Goal: Task Accomplishment & Management: Use online tool/utility

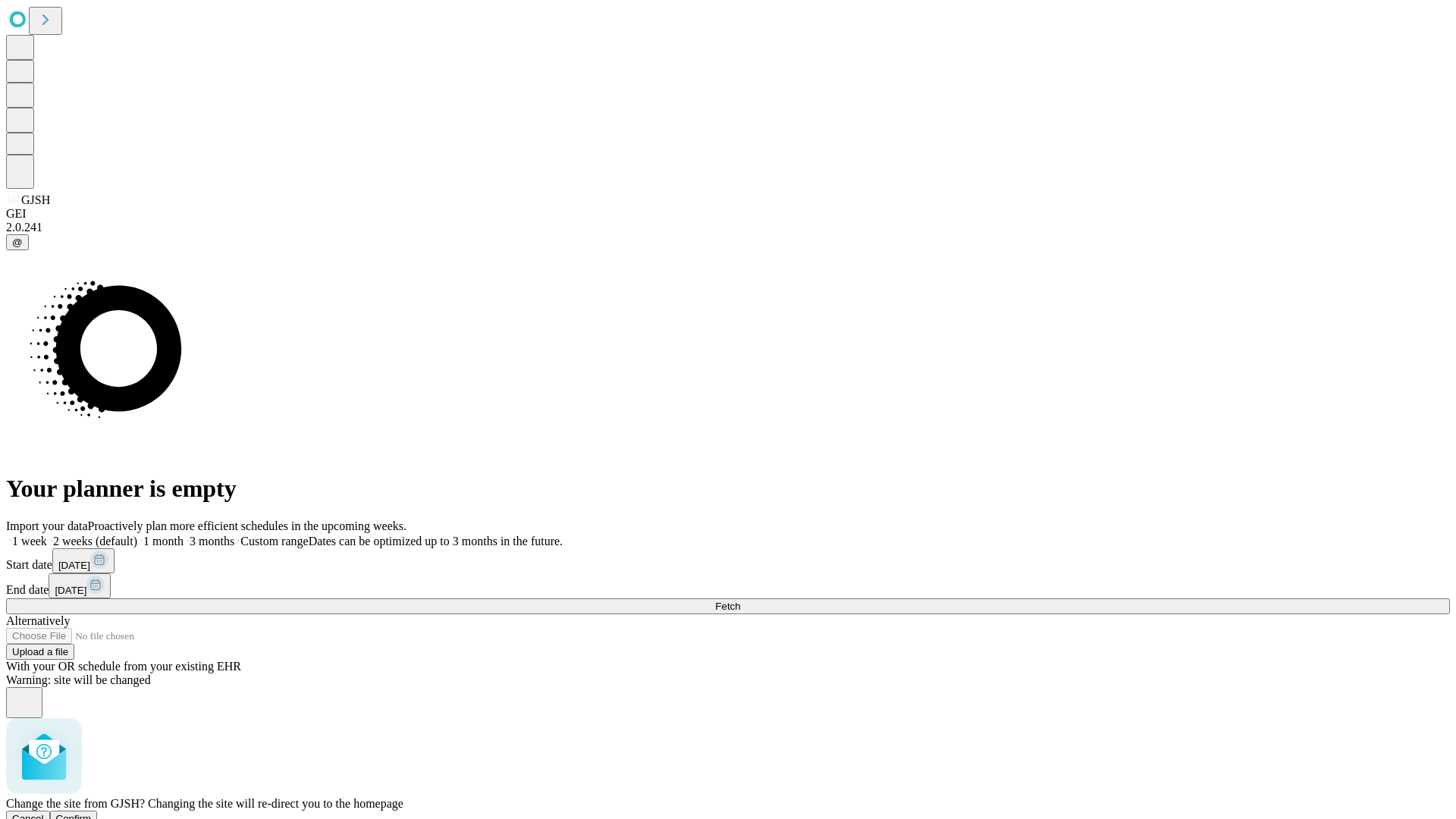
click at [92, 812] on span "Confirm" at bounding box center [74, 818] width 36 height 12
click at [137, 534] on label "2 weeks (default)" at bounding box center [92, 541] width 90 height 13
click at [740, 600] on span "Fetch" at bounding box center [727, 606] width 25 height 12
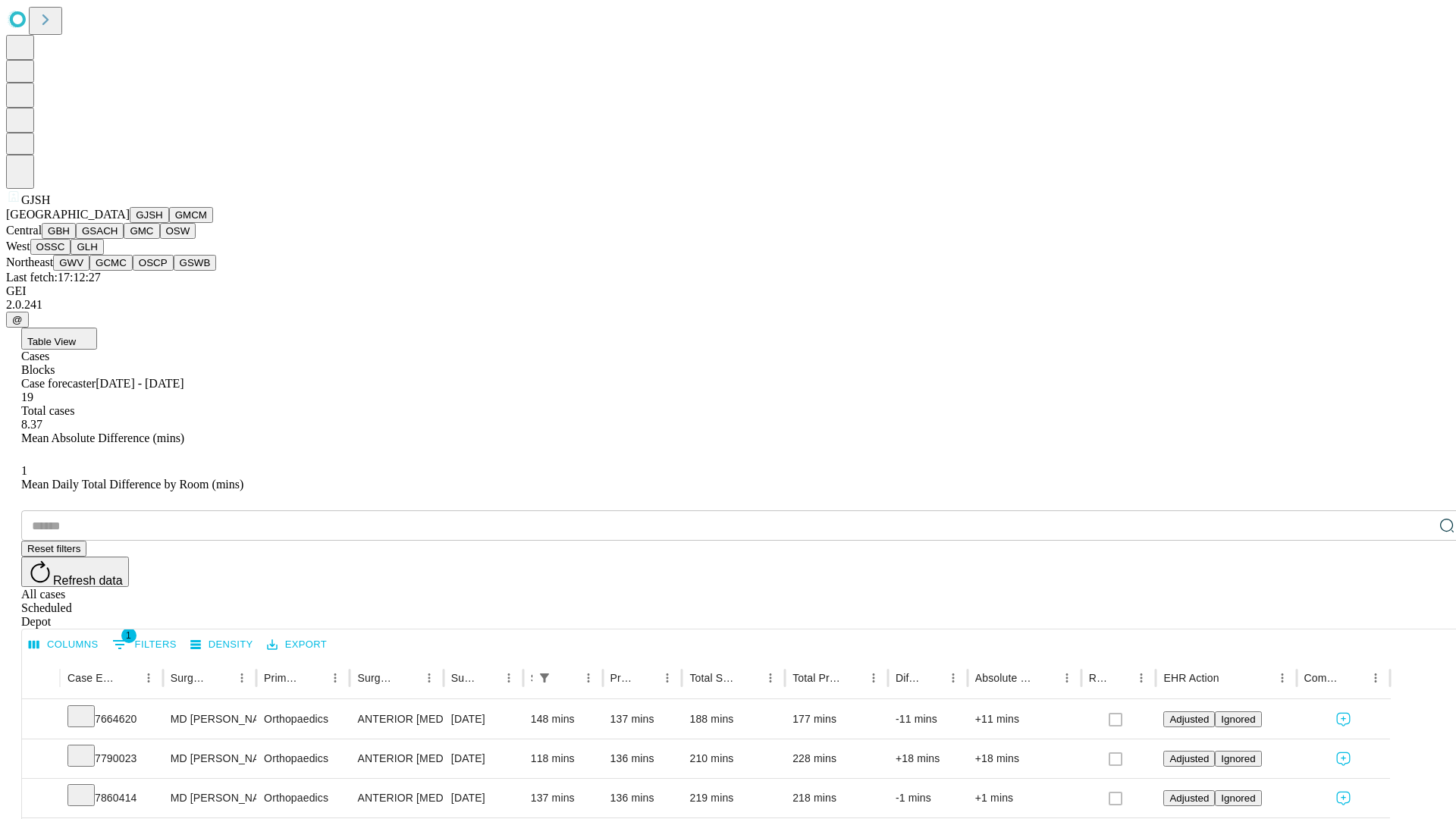
click at [169, 223] on button "GMCM" at bounding box center [190, 214] width 44 height 16
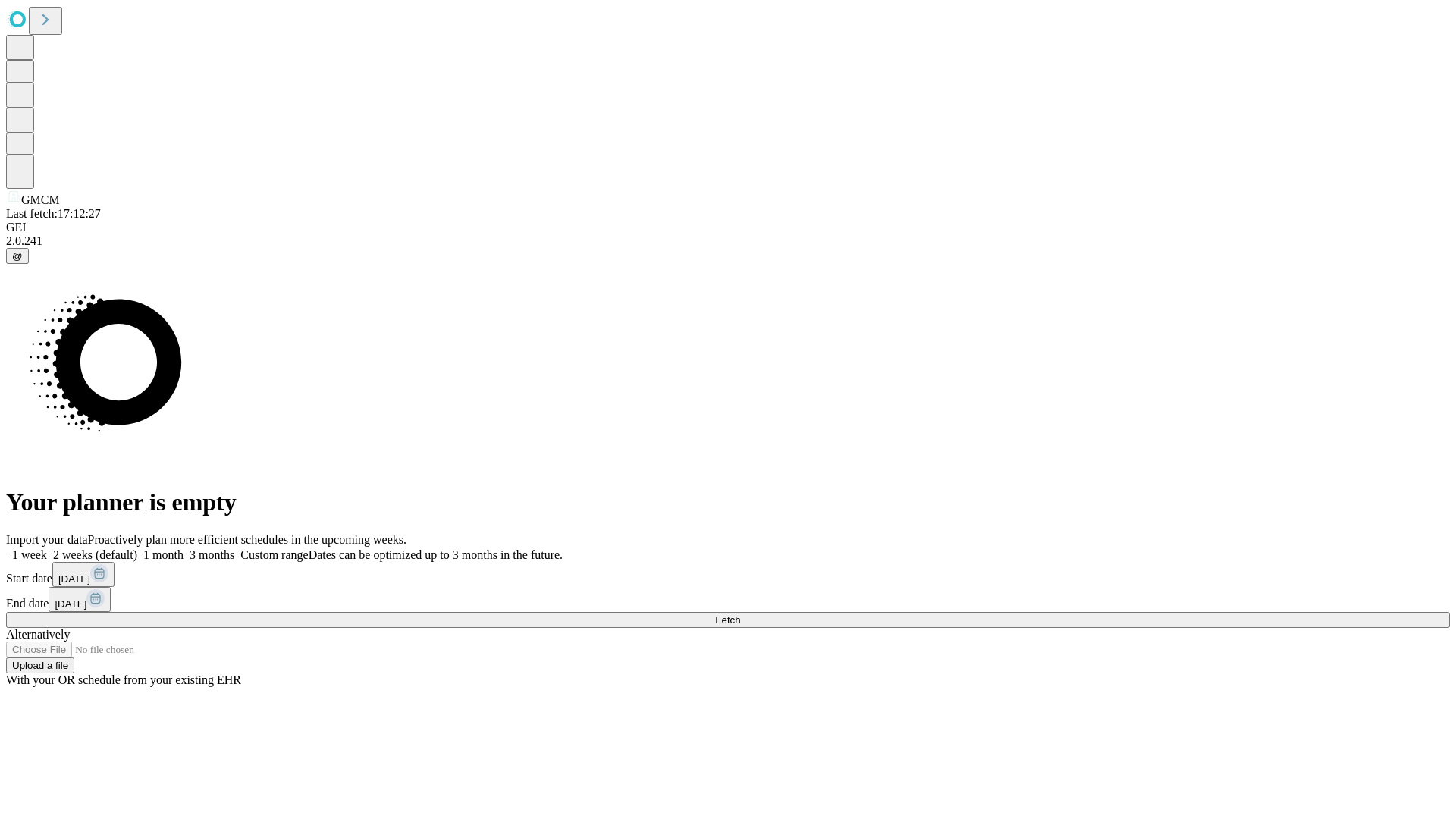
click at [740, 614] on span "Fetch" at bounding box center [727, 620] width 25 height 12
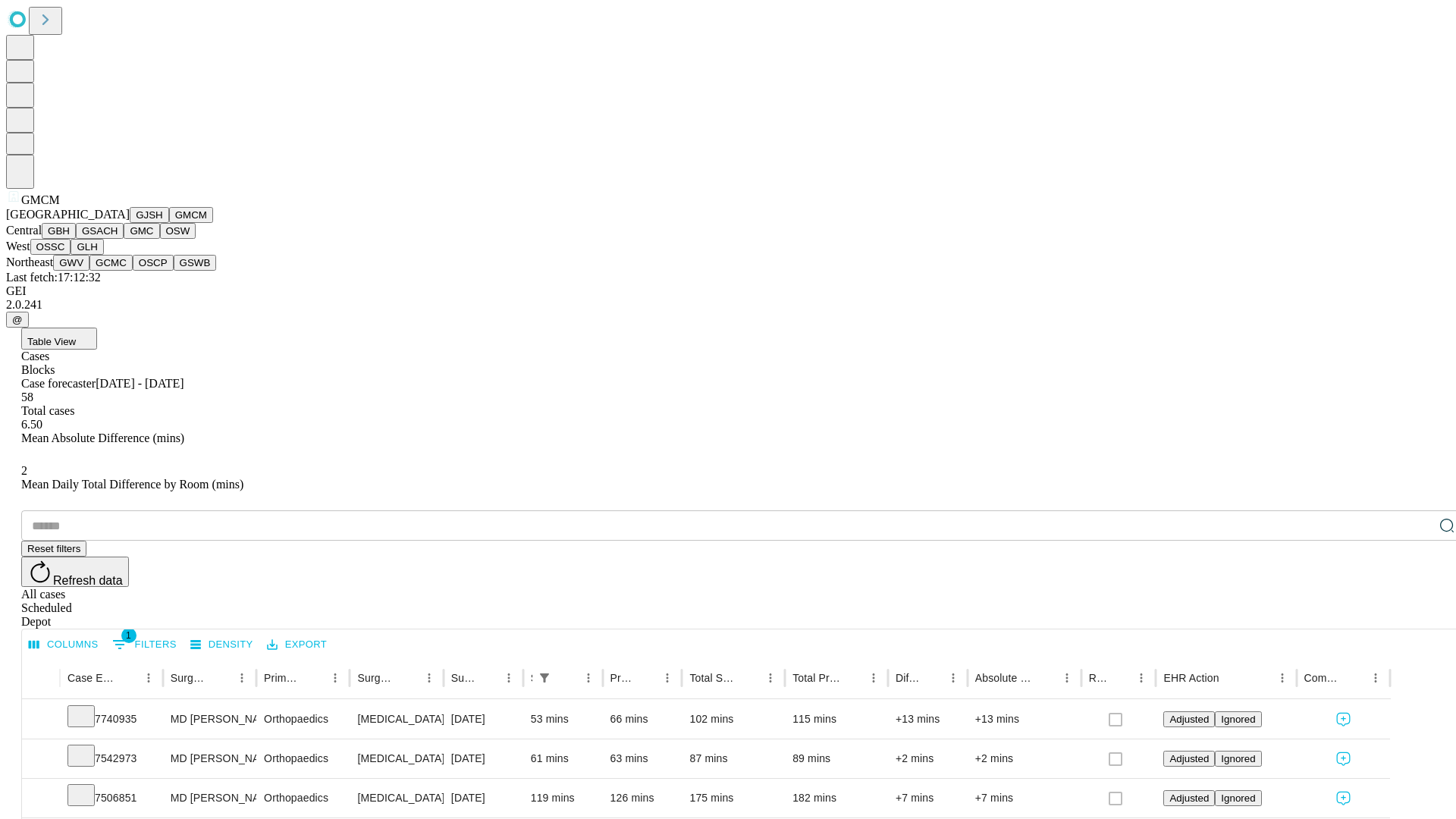
click at [76, 238] on button "GBH" at bounding box center [58, 230] width 34 height 16
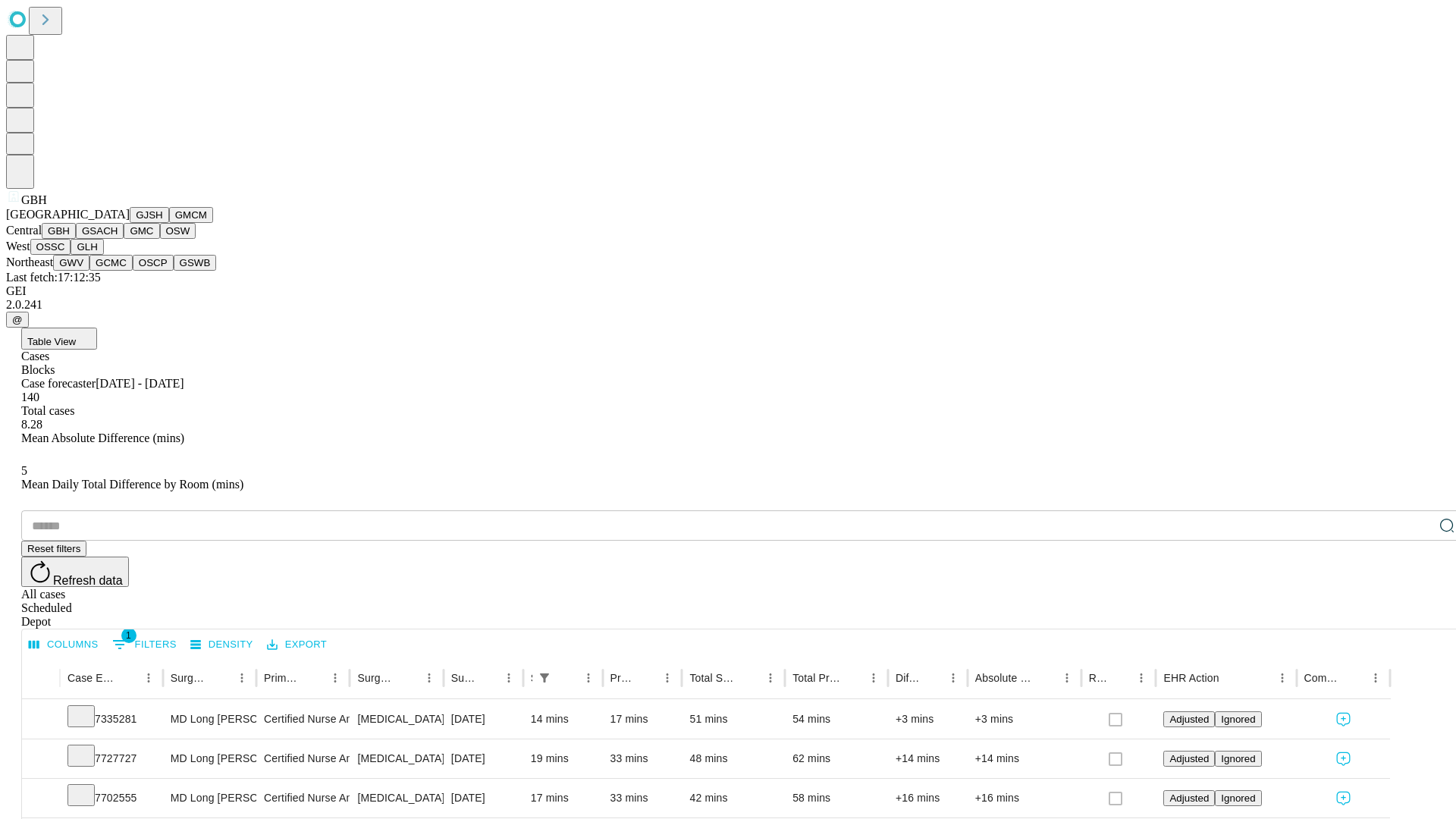
click at [118, 238] on button "GSACH" at bounding box center [100, 230] width 48 height 16
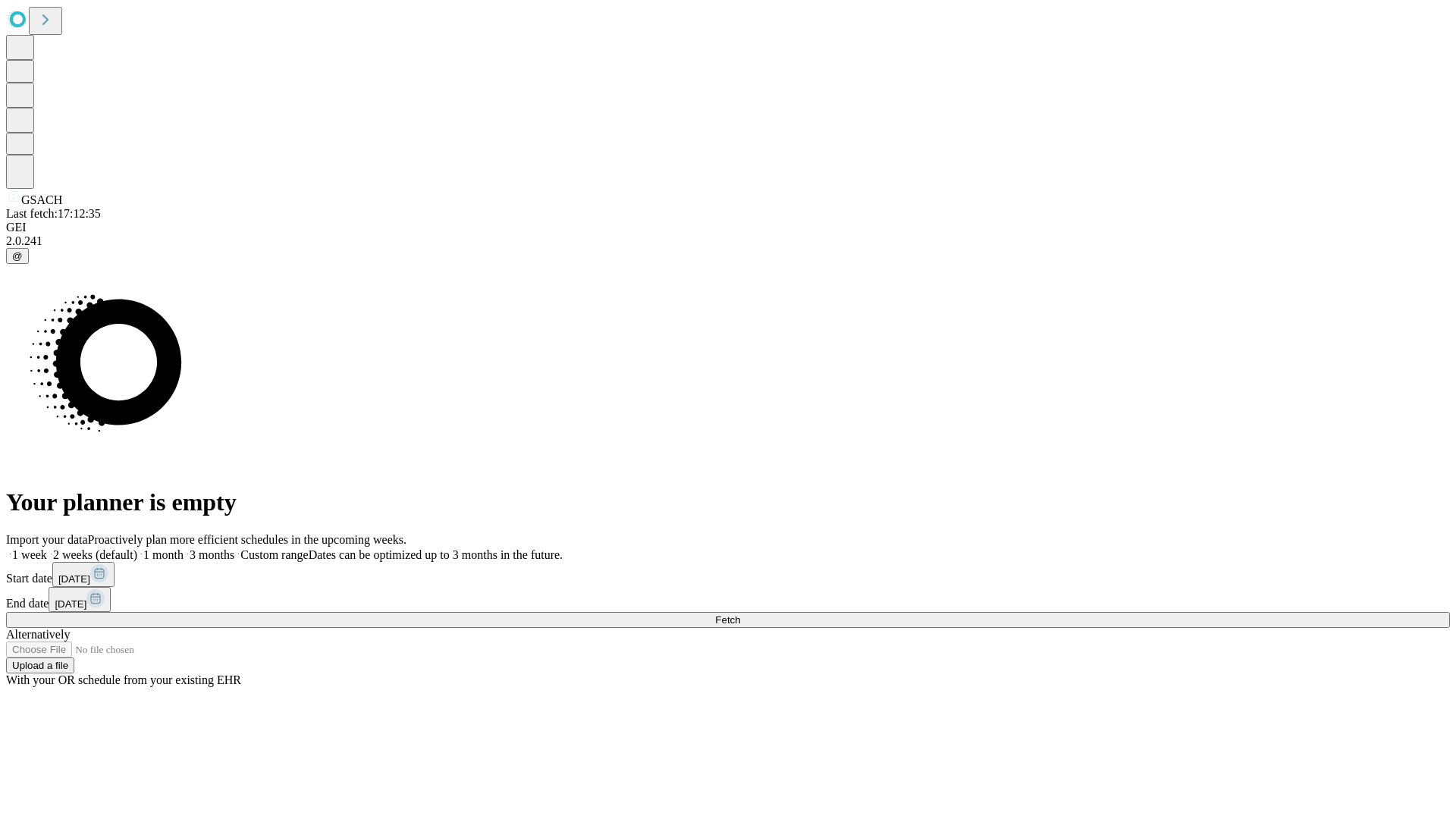
click at [137, 548] on label "2 weeks (default)" at bounding box center [92, 555] width 90 height 13
click at [740, 614] on span "Fetch" at bounding box center [727, 620] width 25 height 12
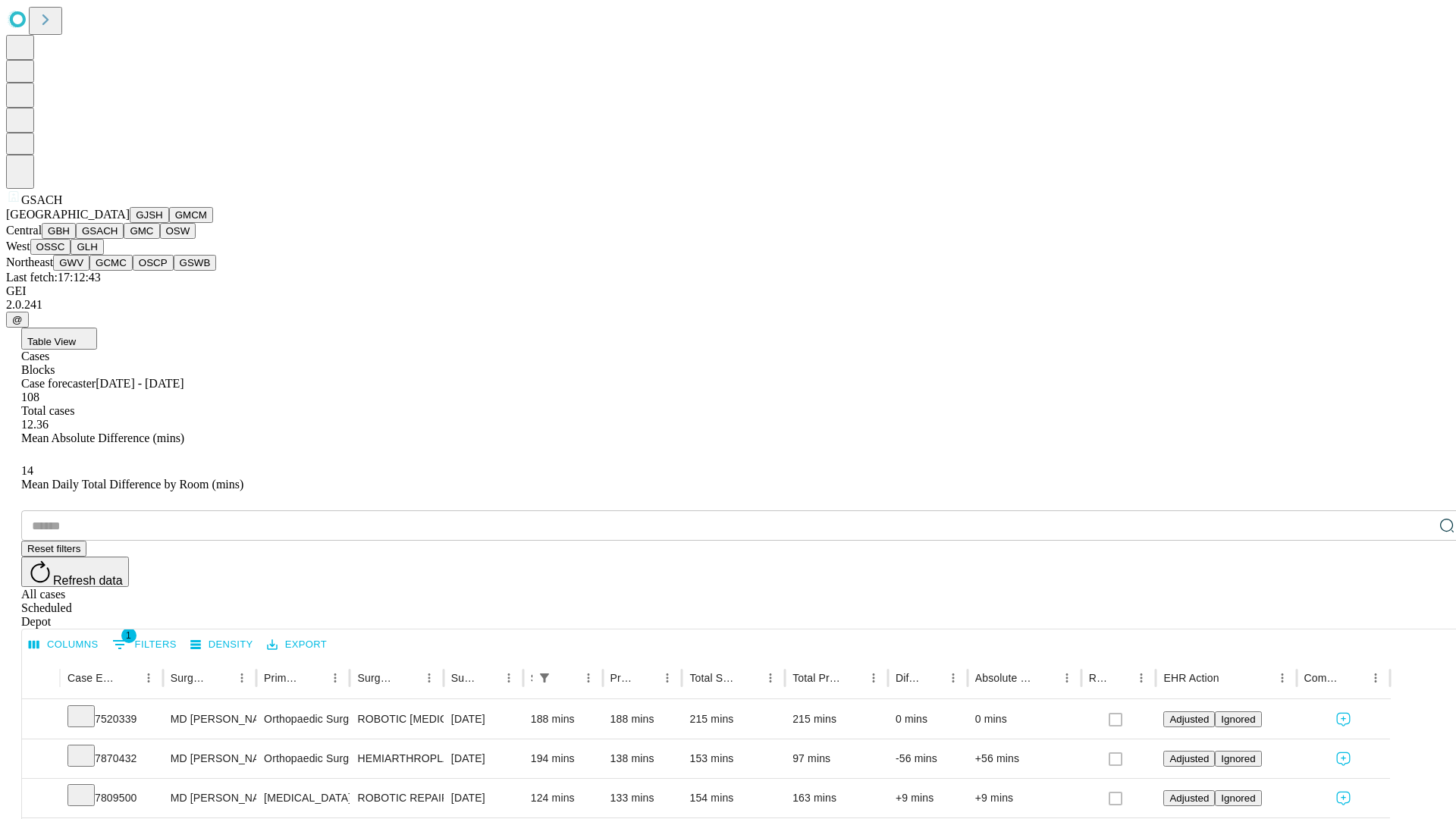
click at [123, 238] on button "GMC" at bounding box center [141, 230] width 36 height 16
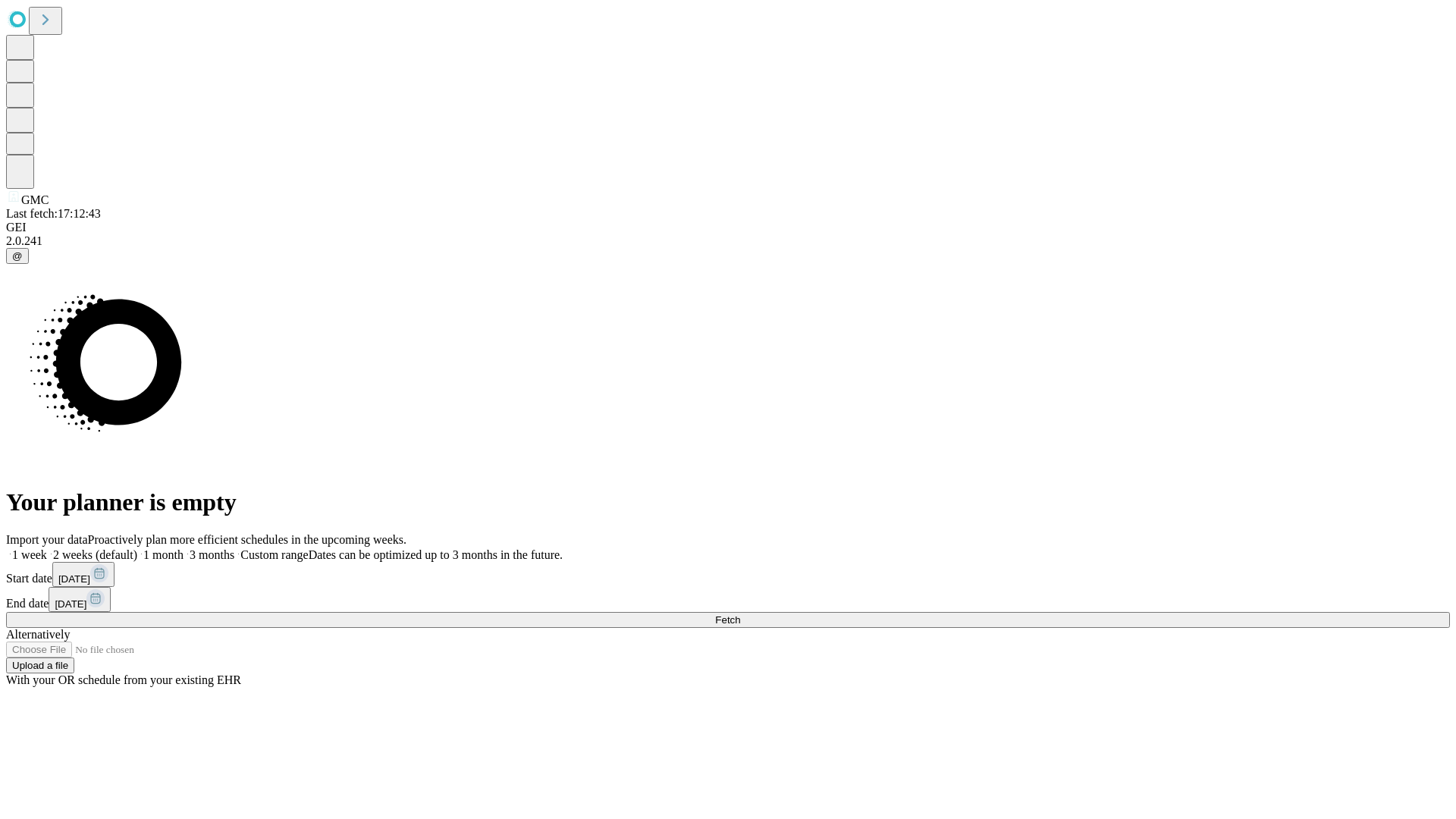
click at [137, 548] on label "2 weeks (default)" at bounding box center [92, 555] width 90 height 13
click at [740, 614] on span "Fetch" at bounding box center [727, 620] width 25 height 12
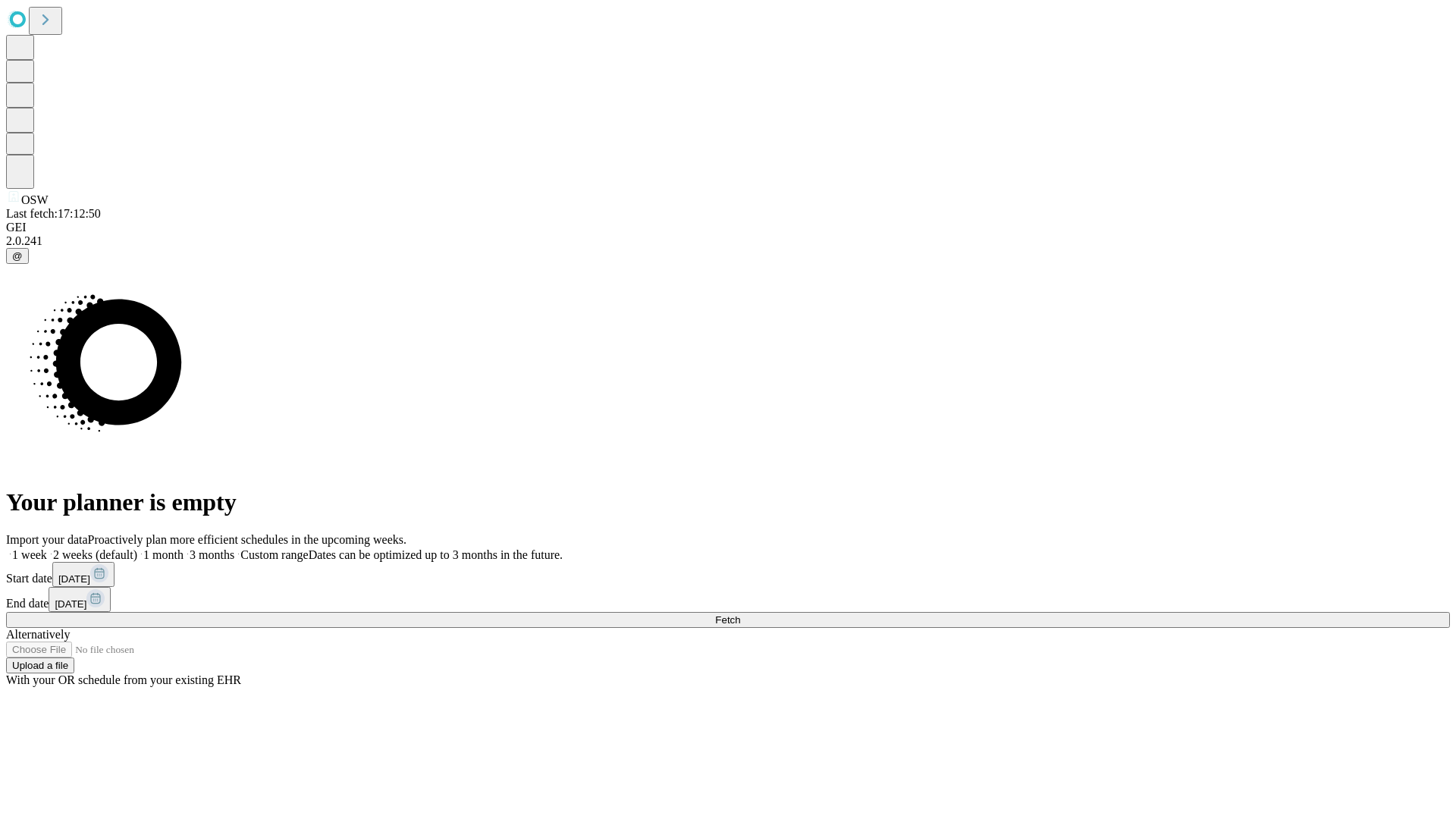
click at [137, 548] on label "2 weeks (default)" at bounding box center [92, 555] width 90 height 13
click at [740, 614] on span "Fetch" at bounding box center [727, 620] width 25 height 12
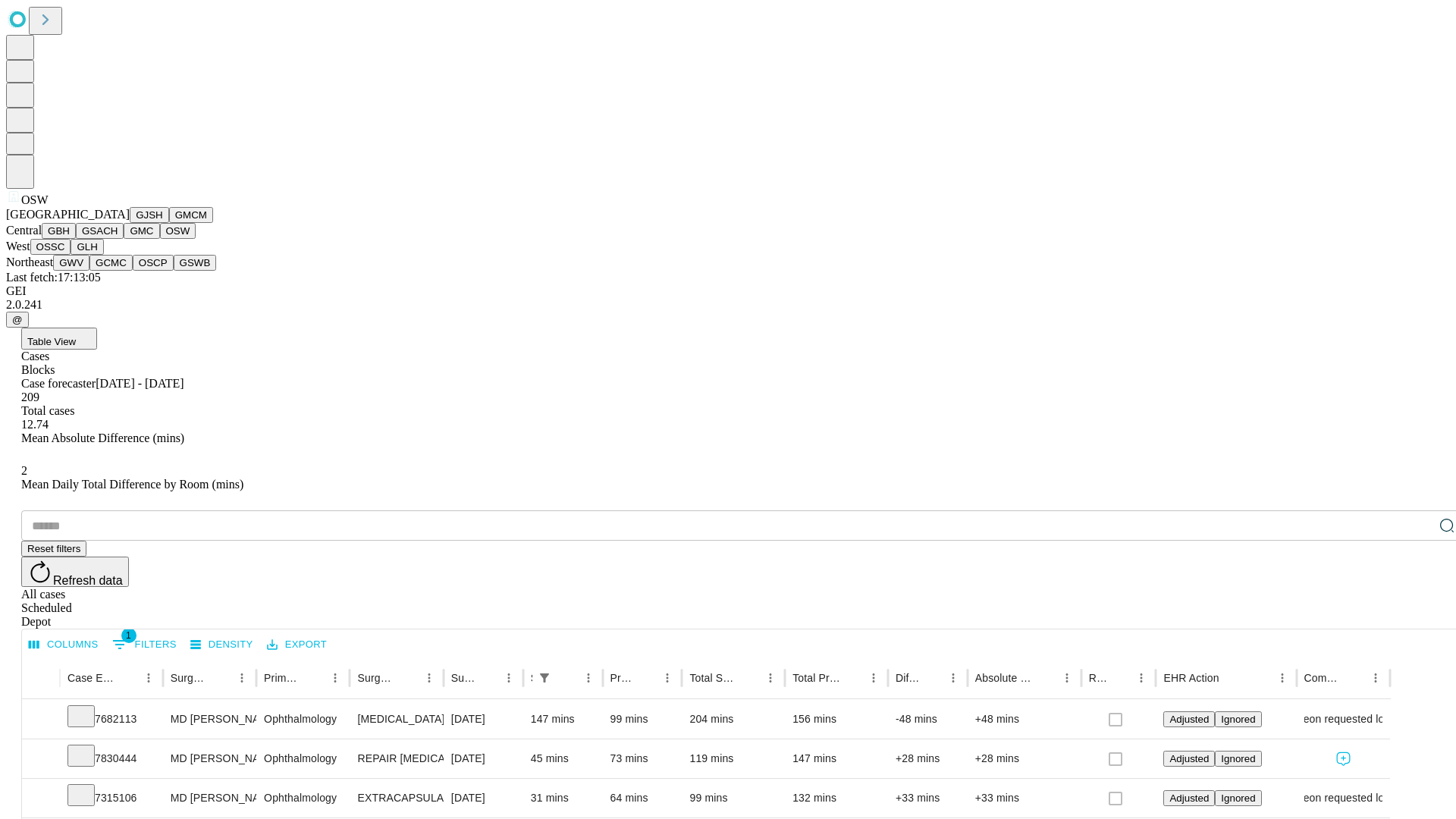
click at [71, 255] on button "OSSC" at bounding box center [51, 246] width 41 height 16
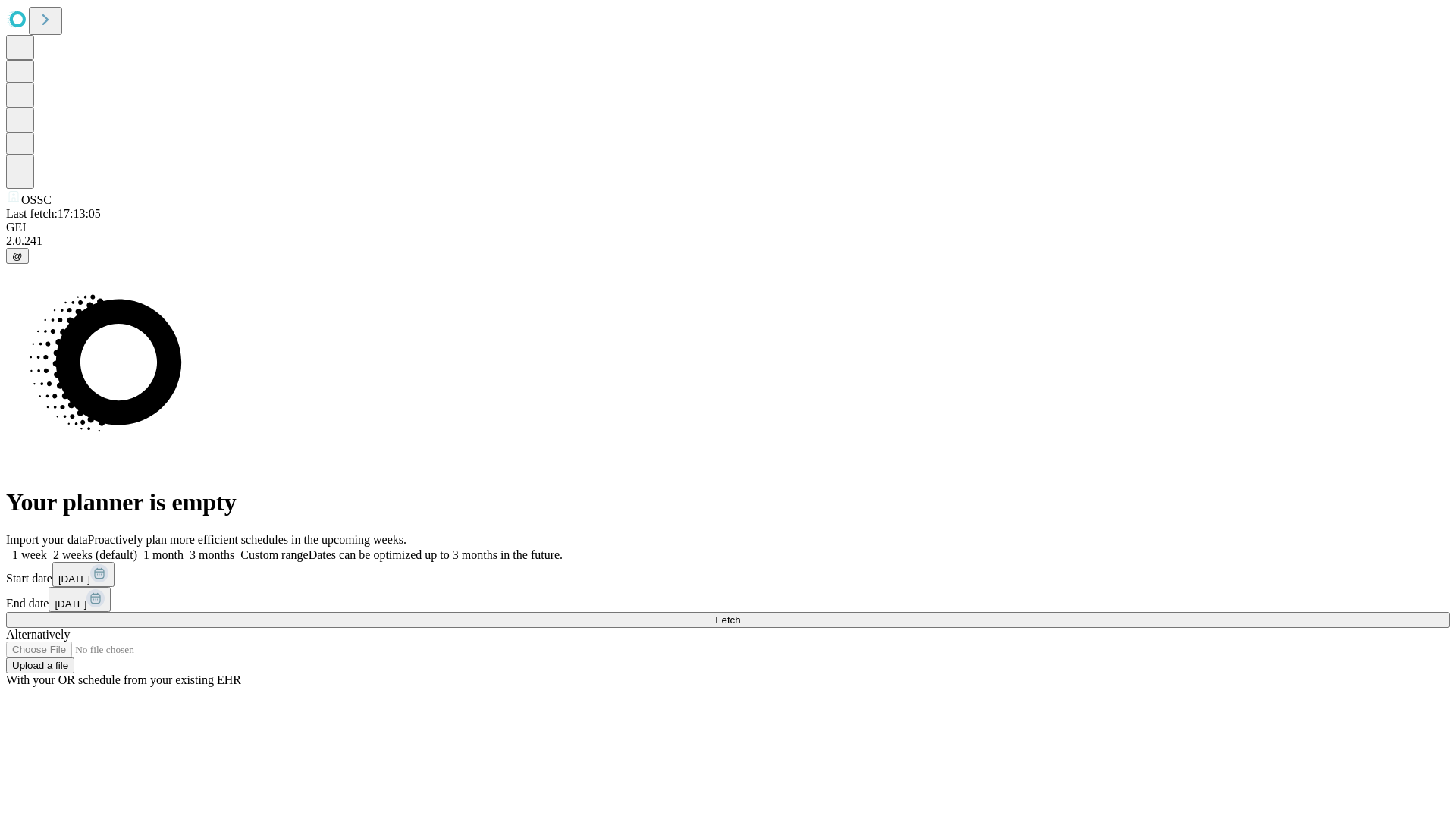
click at [137, 548] on label "2 weeks (default)" at bounding box center [92, 555] width 90 height 13
click at [740, 614] on span "Fetch" at bounding box center [727, 620] width 25 height 12
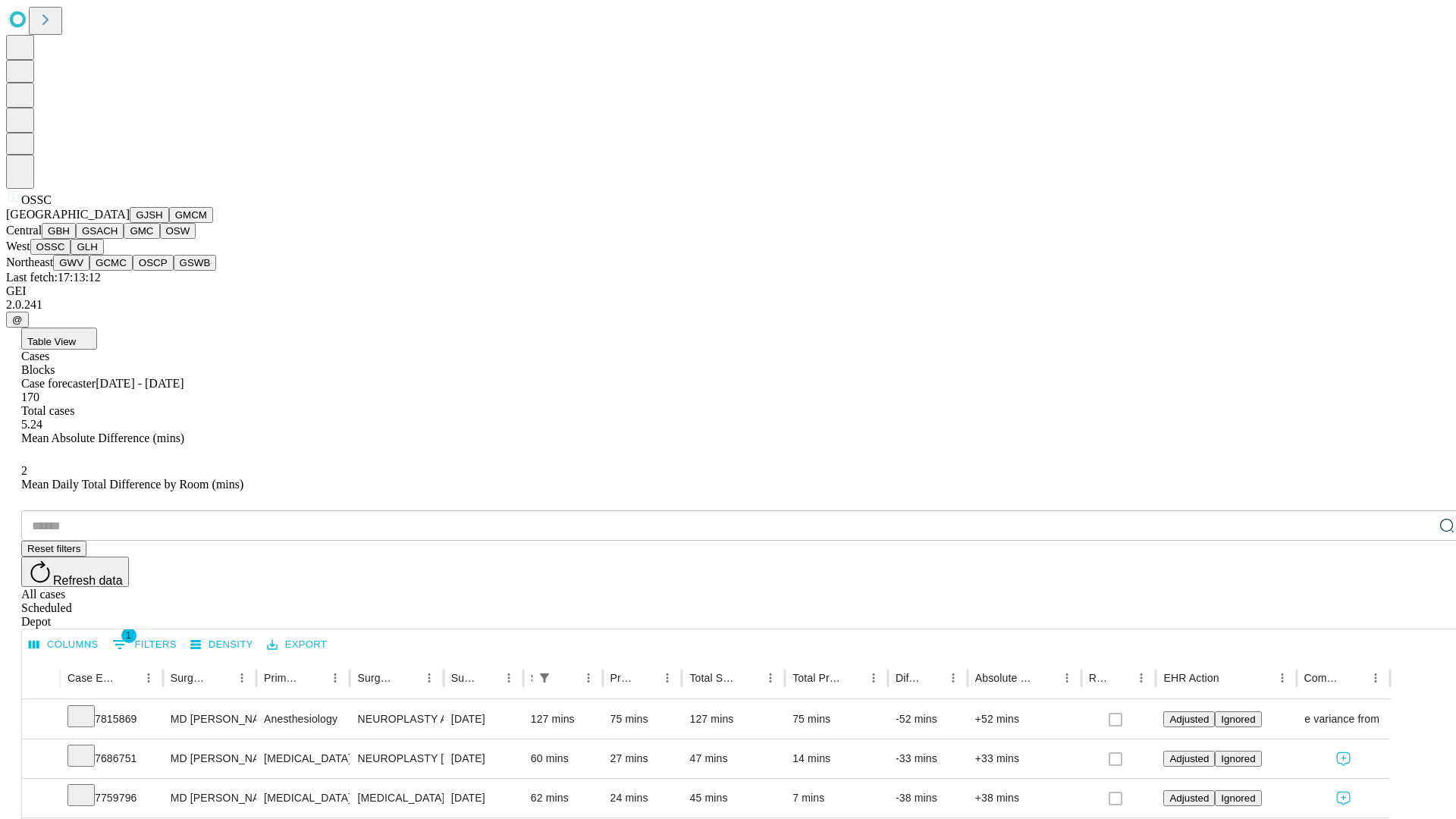
click at [104, 255] on button "GLH" at bounding box center [86, 246] width 32 height 16
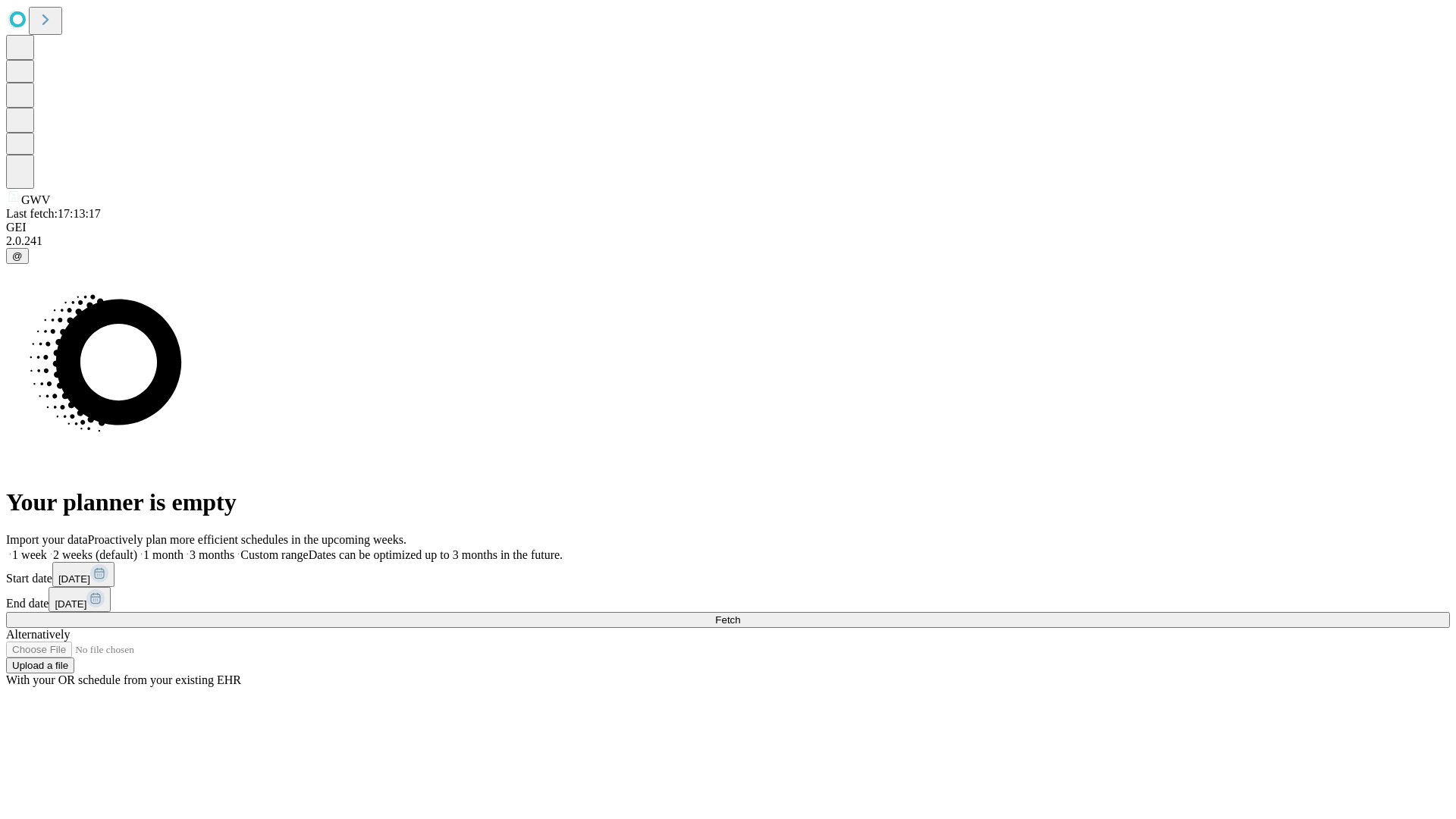
click at [137, 548] on label "2 weeks (default)" at bounding box center [92, 555] width 90 height 13
click at [740, 614] on span "Fetch" at bounding box center [727, 620] width 25 height 12
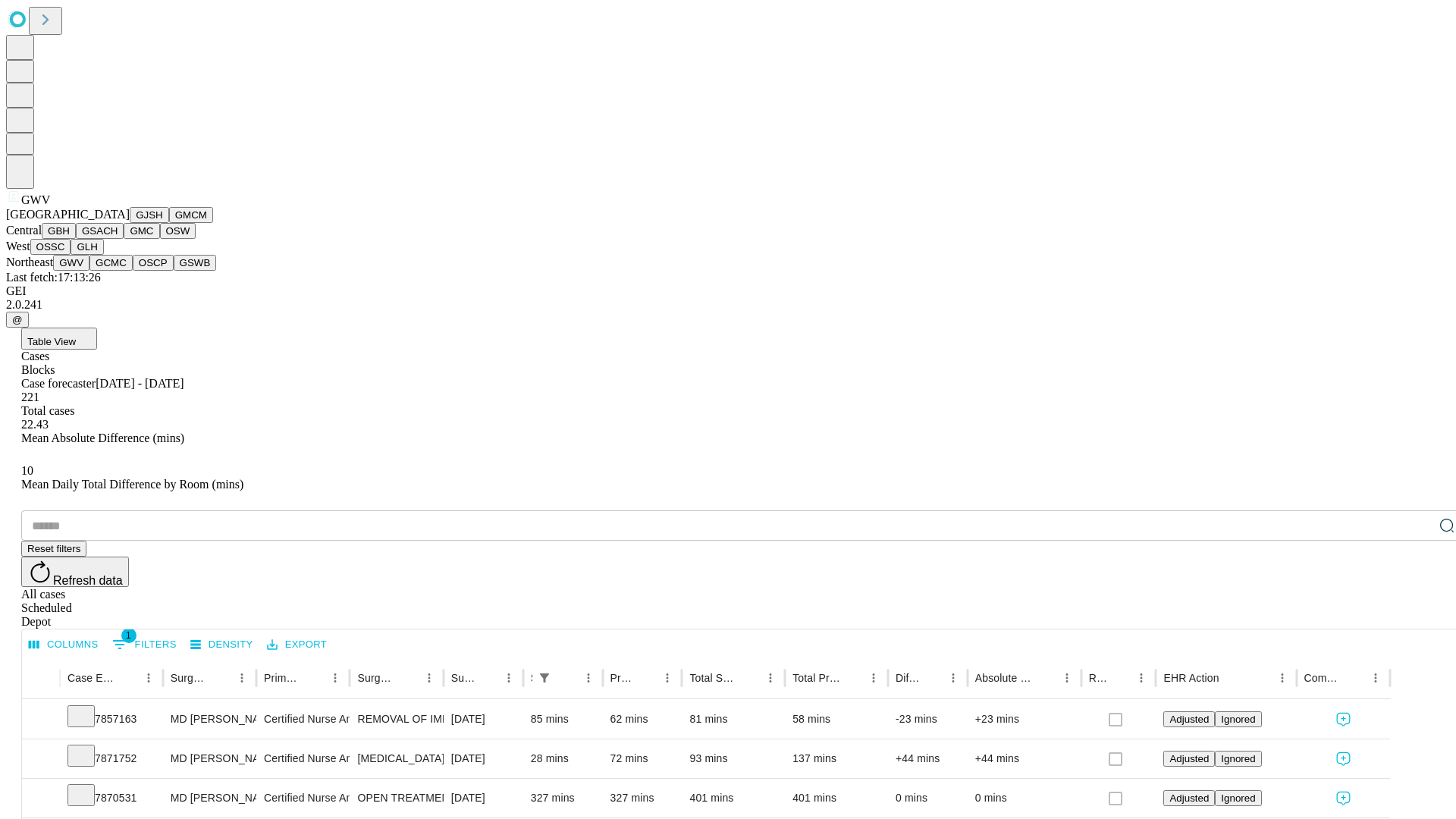
click at [118, 271] on button "GCMC" at bounding box center [111, 263] width 43 height 16
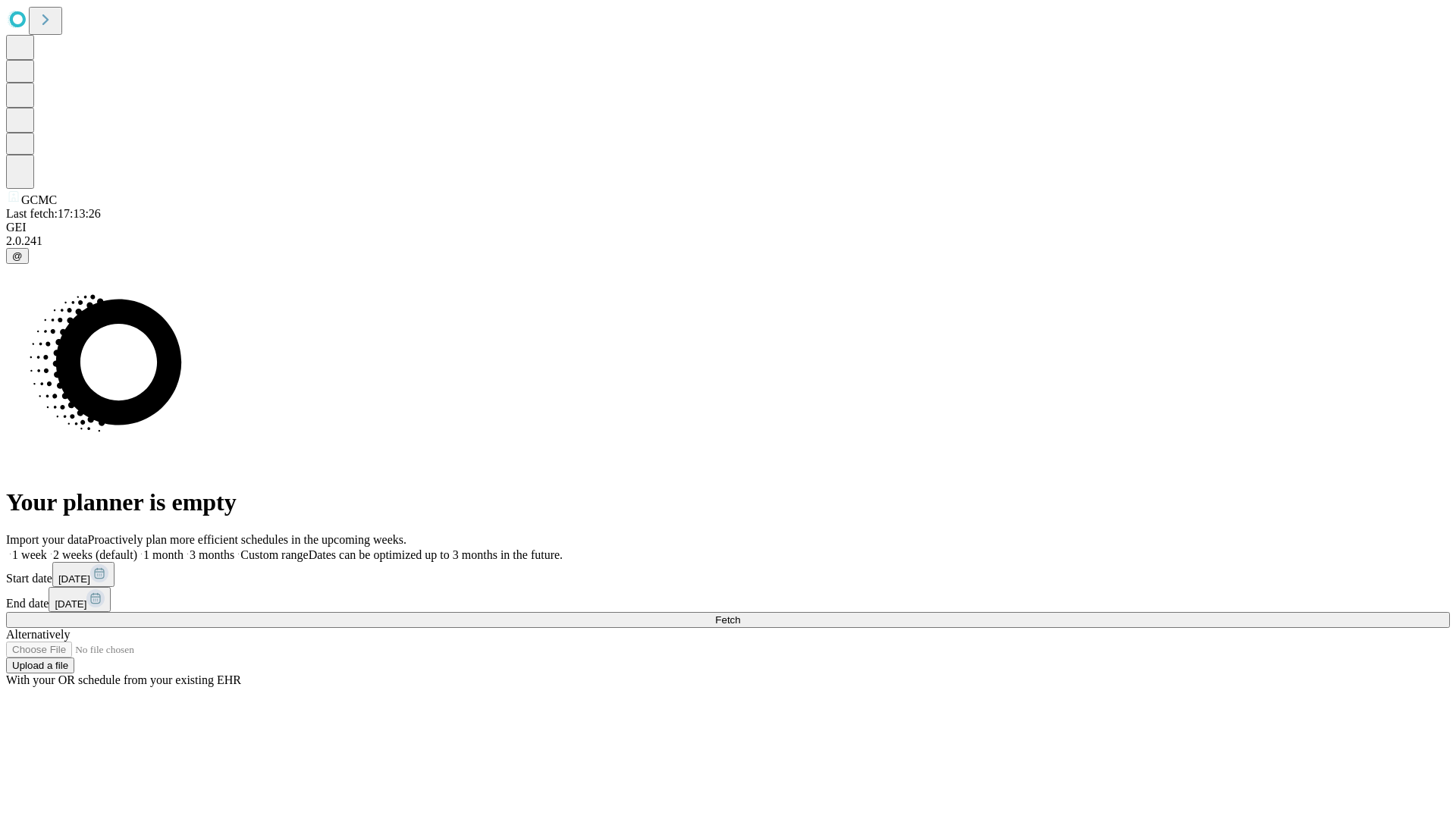
click at [137, 548] on label "2 weeks (default)" at bounding box center [92, 555] width 90 height 13
click at [740, 614] on span "Fetch" at bounding box center [727, 620] width 25 height 12
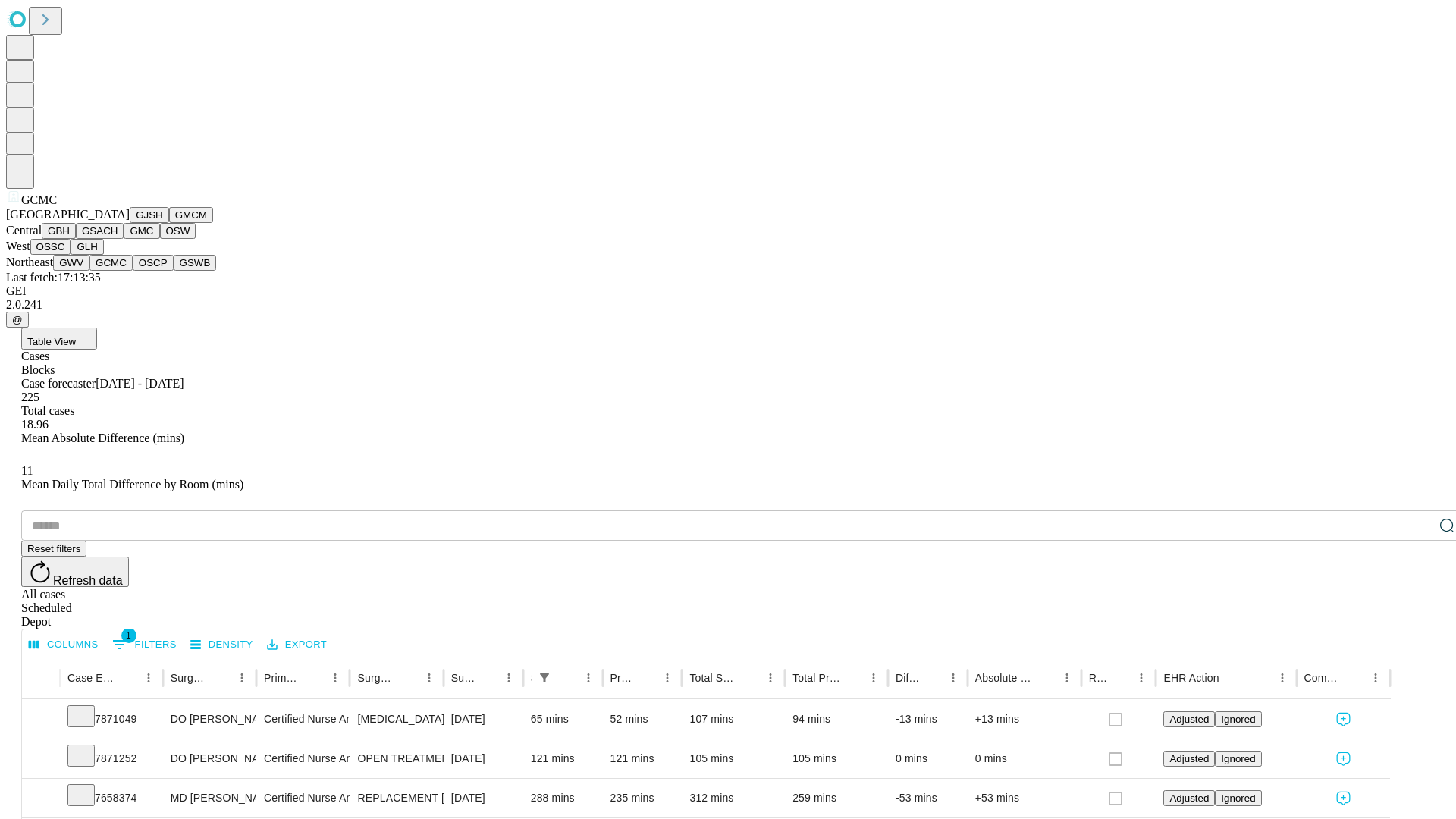
click at [133, 271] on button "OSCP" at bounding box center [152, 263] width 41 height 16
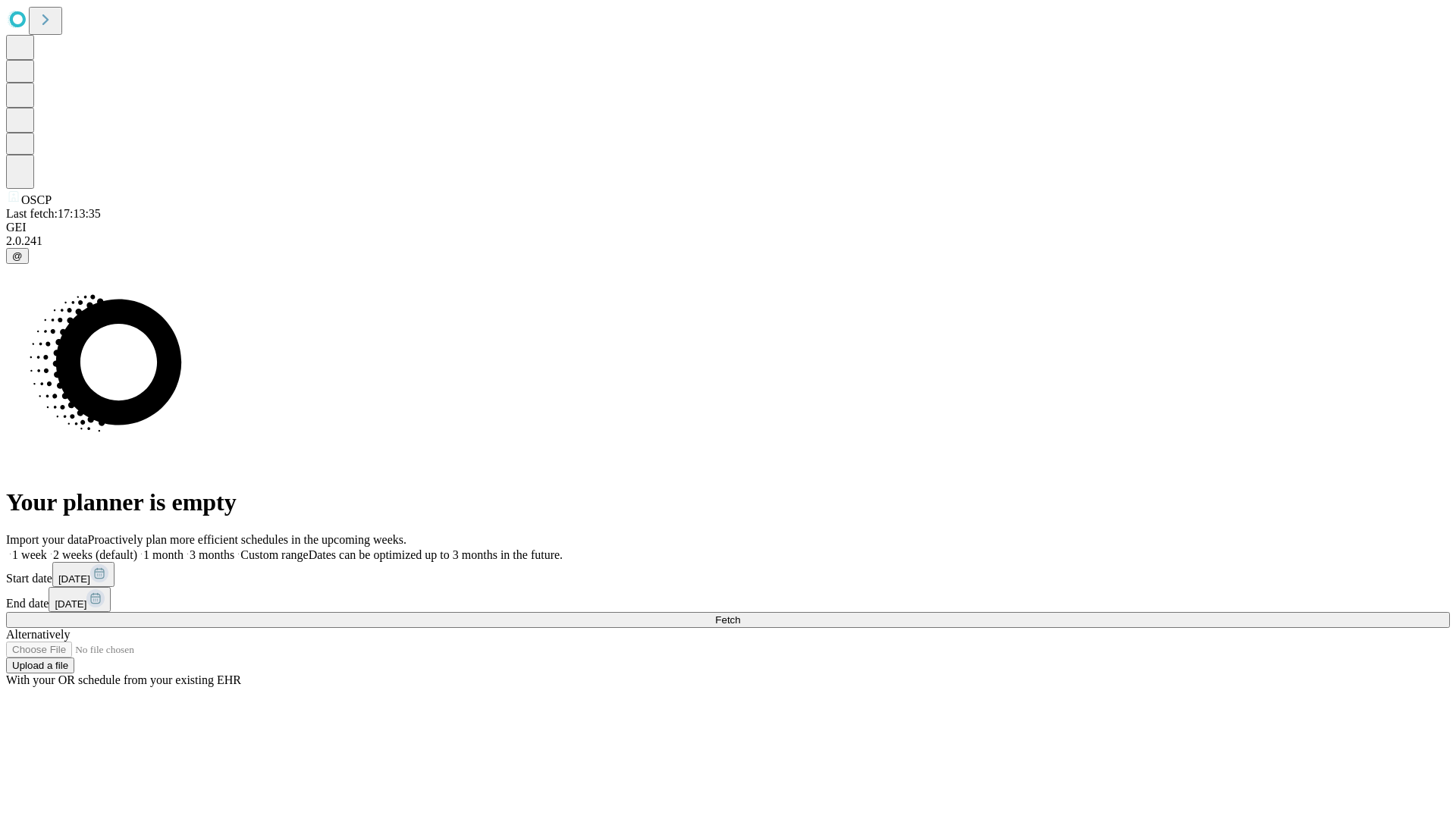
click at [740, 614] on span "Fetch" at bounding box center [727, 620] width 25 height 12
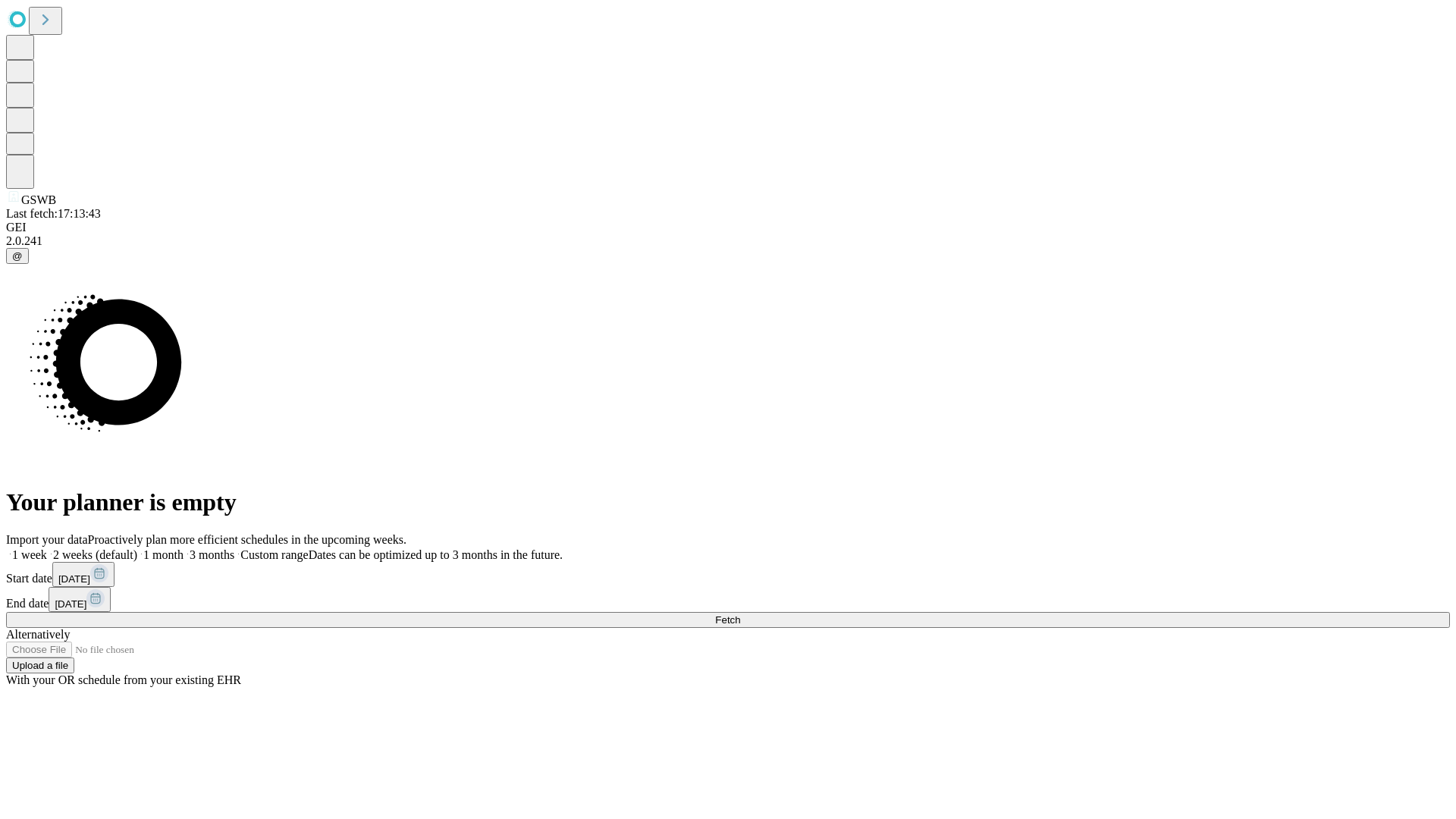
click at [137, 548] on label "2 weeks (default)" at bounding box center [92, 555] width 90 height 13
click at [740, 614] on span "Fetch" at bounding box center [727, 620] width 25 height 12
